Goal: Entertainment & Leisure: Consume media (video, audio)

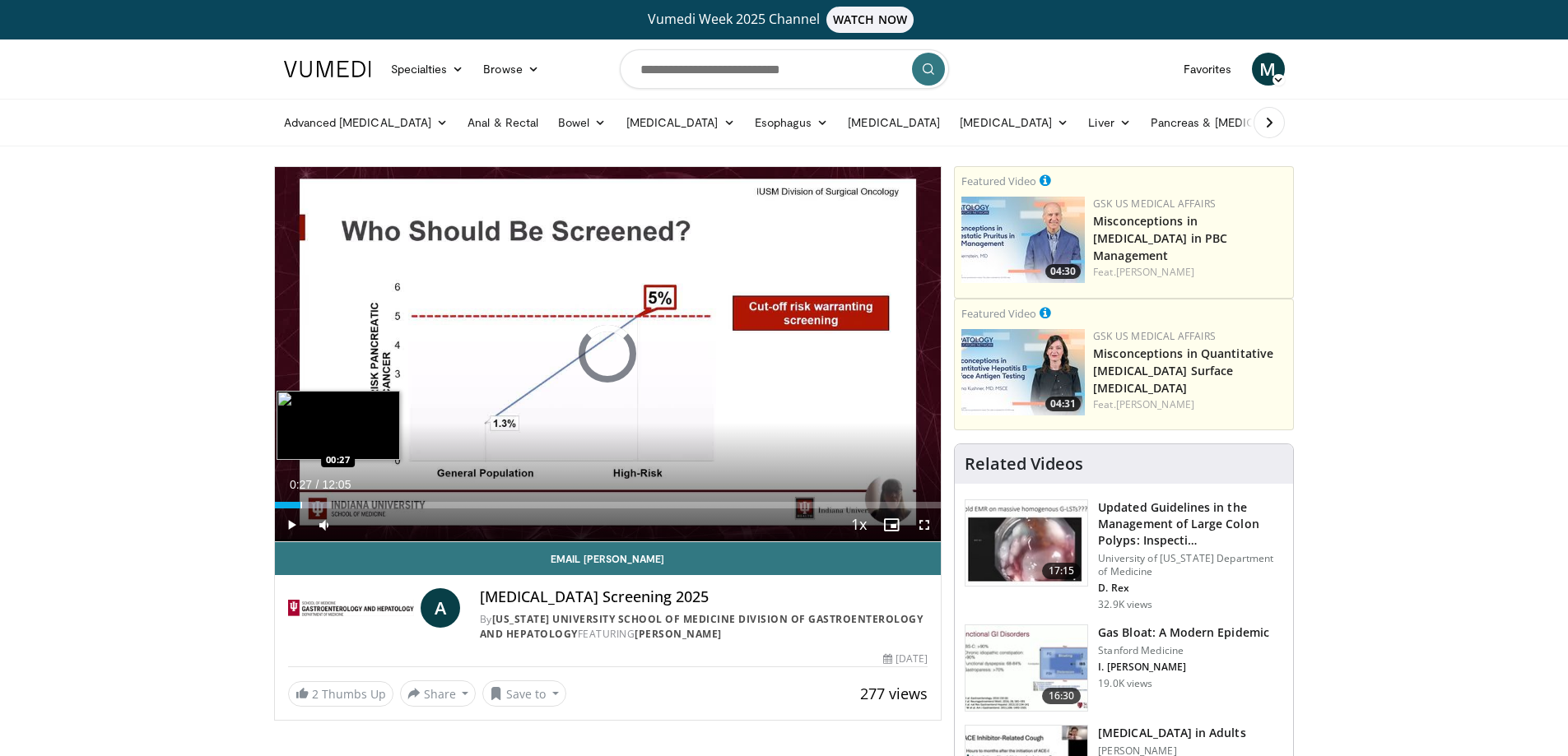
click at [300, 505] on div "Progress Bar" at bounding box center [301, 505] width 2 height 7
click at [334, 502] on div "Progress Bar" at bounding box center [335, 505] width 2 height 7
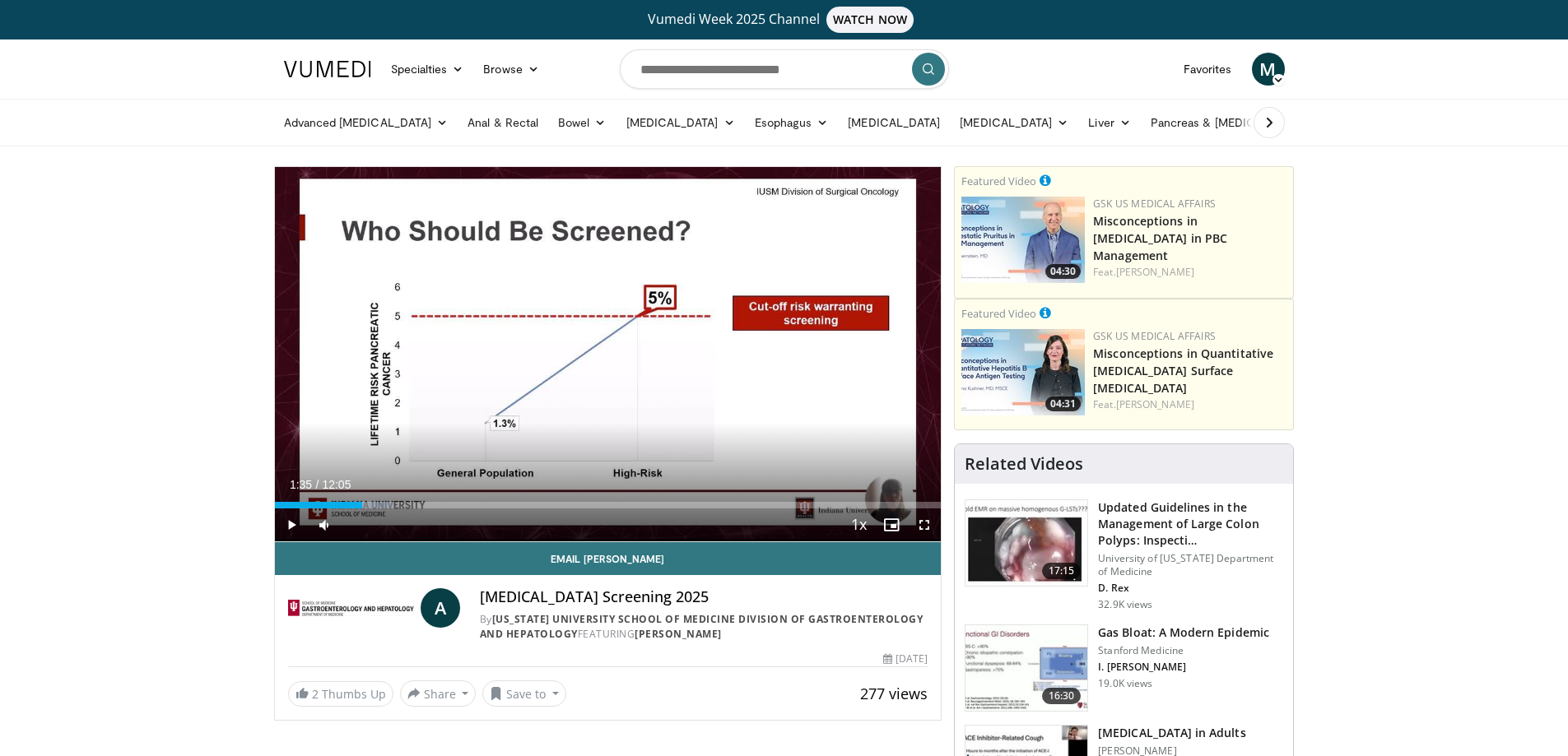
click at [364, 505] on div "Progress Bar" at bounding box center [365, 505] width 2 height 7
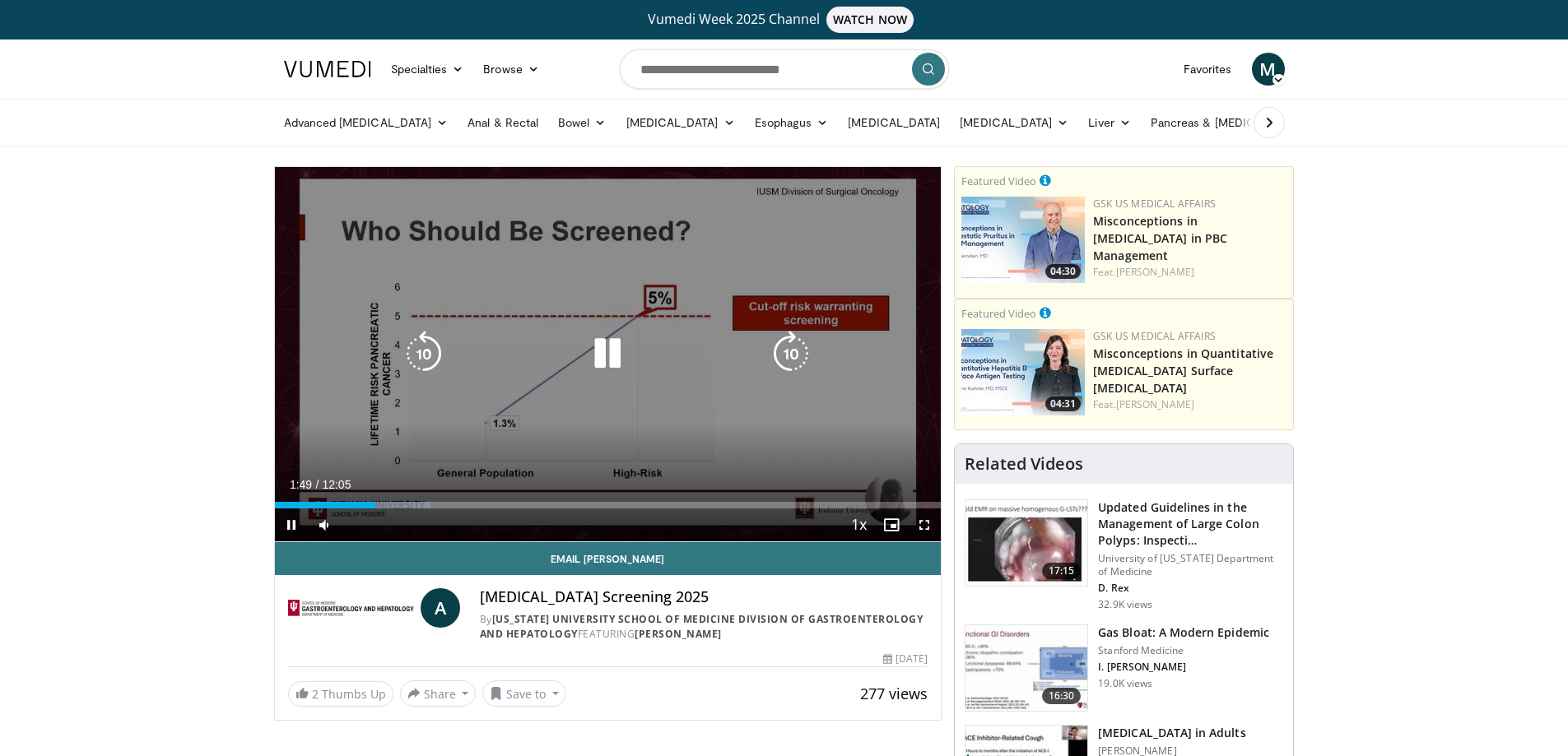
click at [632, 354] on div "Video Player" at bounding box center [607, 354] width 400 height 33
click at [607, 350] on icon "Video Player" at bounding box center [607, 354] width 46 height 46
